Goal: Transaction & Acquisition: Purchase product/service

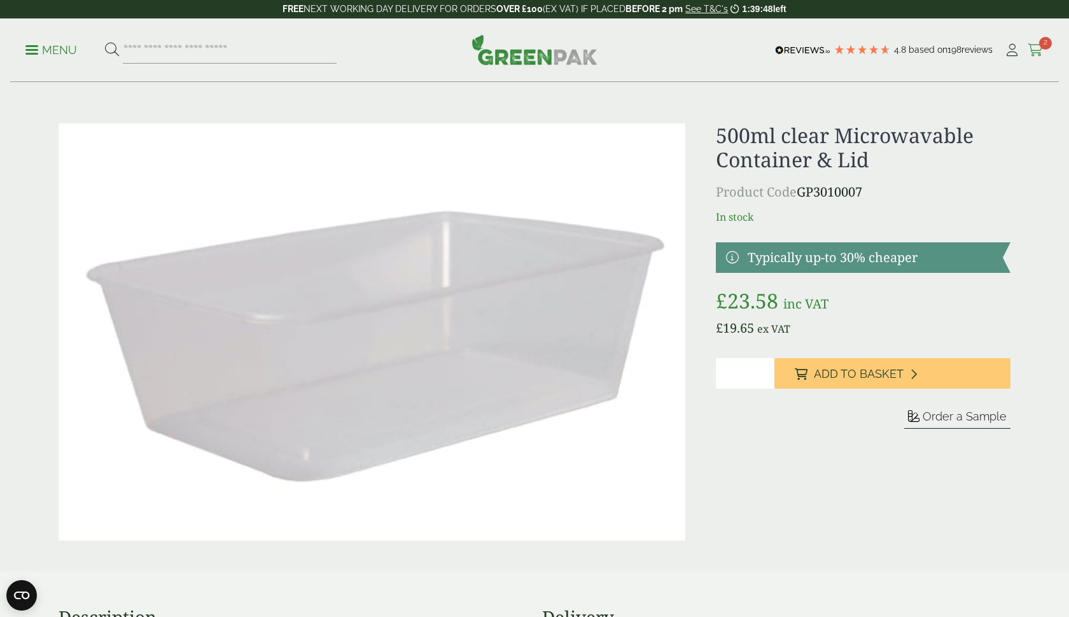
click at [1037, 48] on icon at bounding box center [1035, 50] width 16 height 13
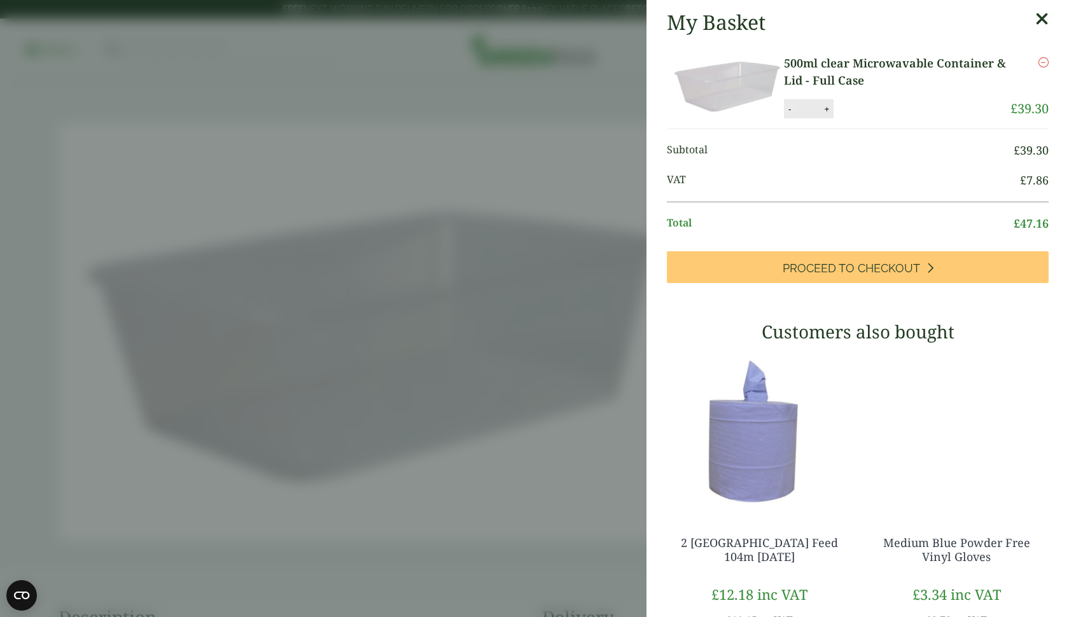
click at [789, 108] on button "-" at bounding box center [789, 109] width 10 height 11
type input "*"
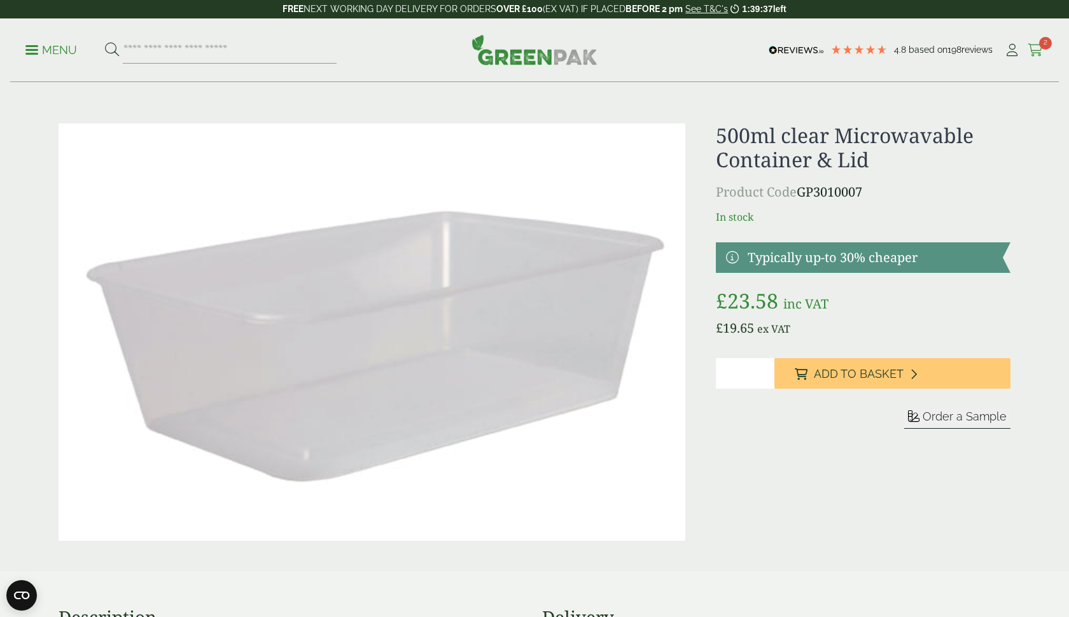
click at [1032, 48] on icon at bounding box center [1035, 50] width 16 height 13
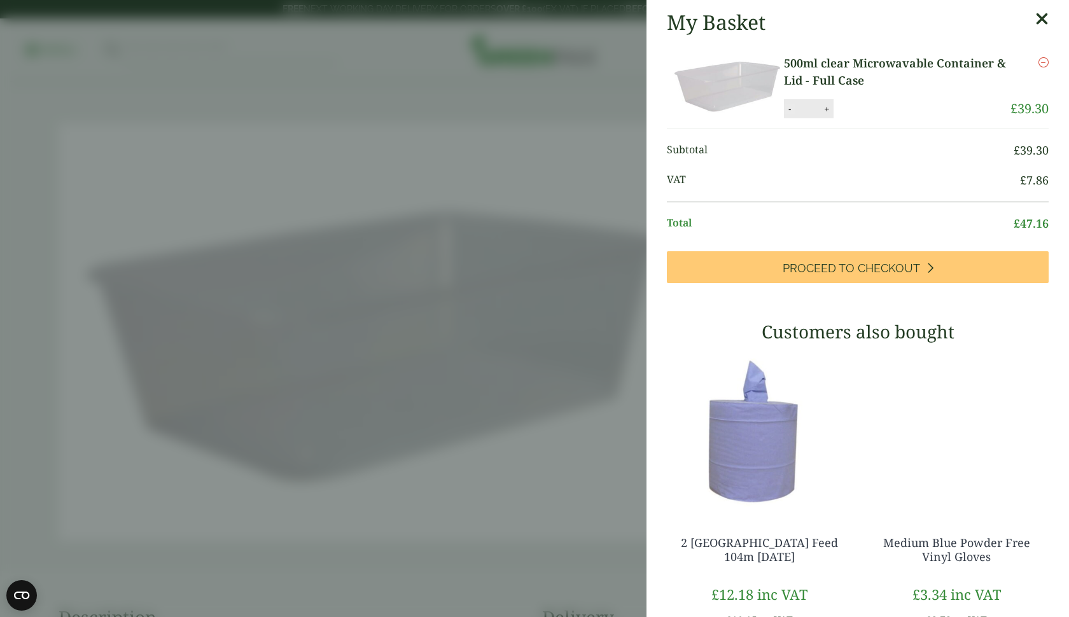
click at [790, 110] on button "-" at bounding box center [789, 109] width 10 height 11
type input "*"
click at [862, 109] on button "Update" at bounding box center [868, 109] width 64 height 19
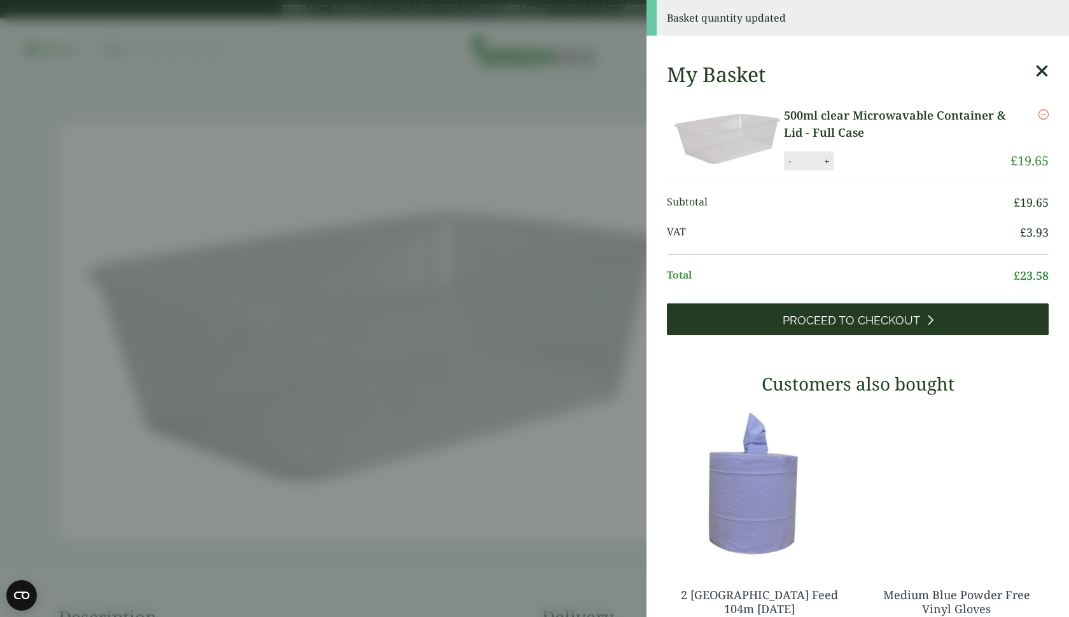
click at [856, 312] on link "Proceed to Checkout" at bounding box center [858, 319] width 382 height 32
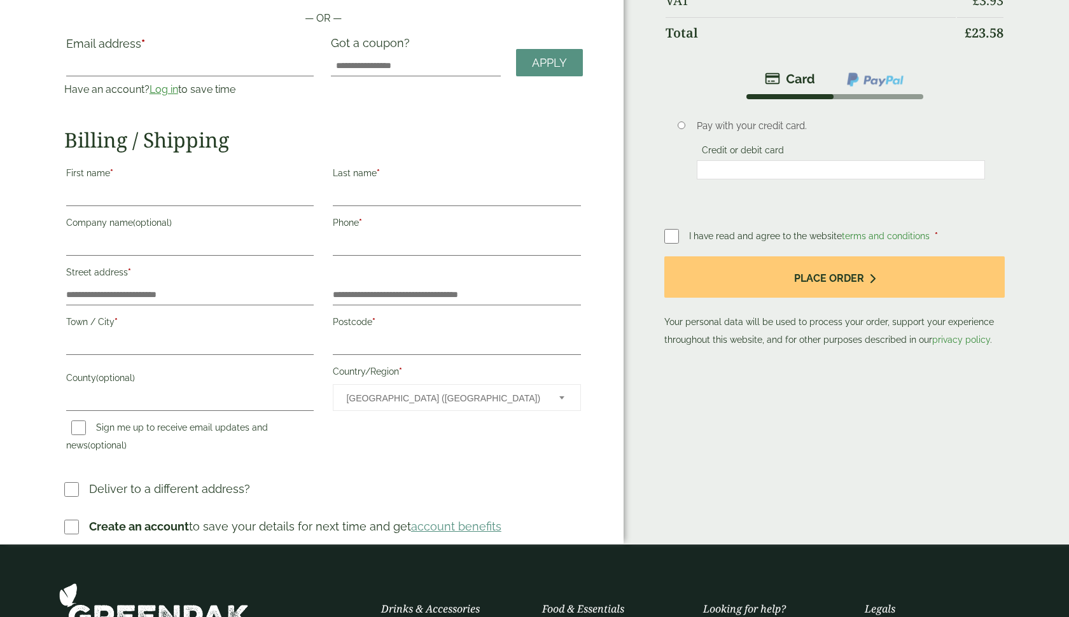
scroll to position [132, 0]
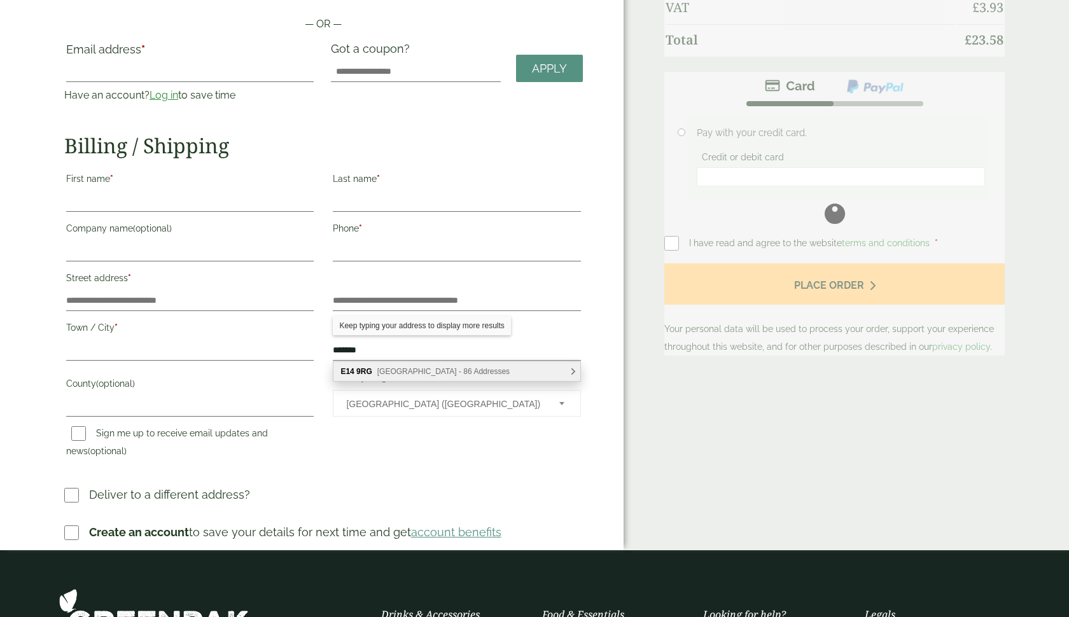
click at [415, 375] on span "Yabsley Street, London - 86 Addresses" at bounding box center [443, 371] width 132 height 9
type input "*******"
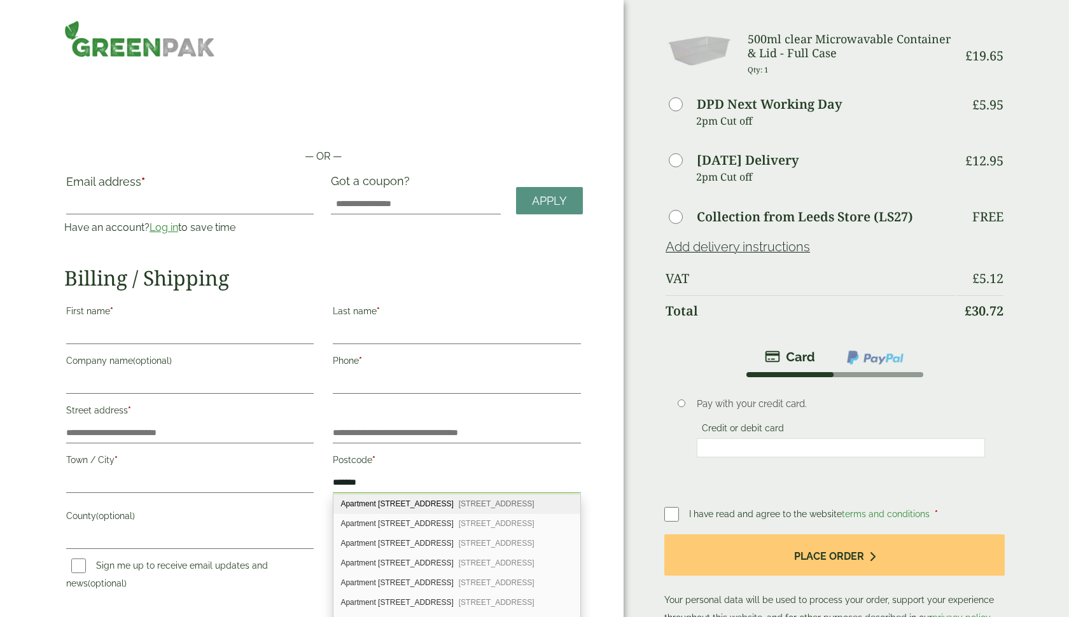
scroll to position [0, 0]
